Goal: Navigation & Orientation: Find specific page/section

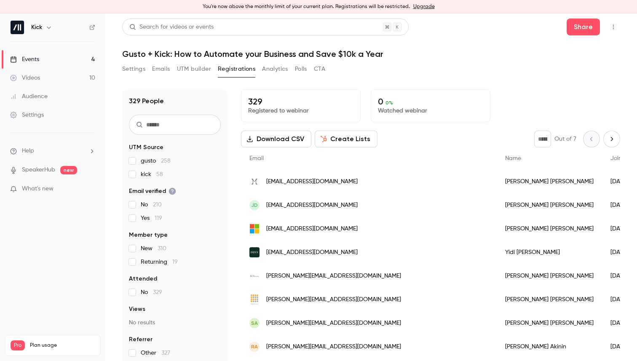
click at [51, 61] on link "Events 4" at bounding box center [52, 59] width 105 height 19
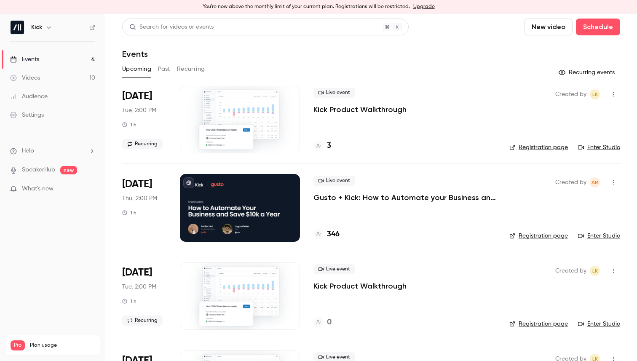
drag, startPoint x: 333, startPoint y: 234, endPoint x: 325, endPoint y: 218, distance: 17.2
click at [86, 271] on nav "Kick Events 4 Videos 10 Audience Settings Help SpeakerHub new What's new Pro Pl…" at bounding box center [52, 187] width 105 height 348
